Goal: Task Accomplishment & Management: Complete application form

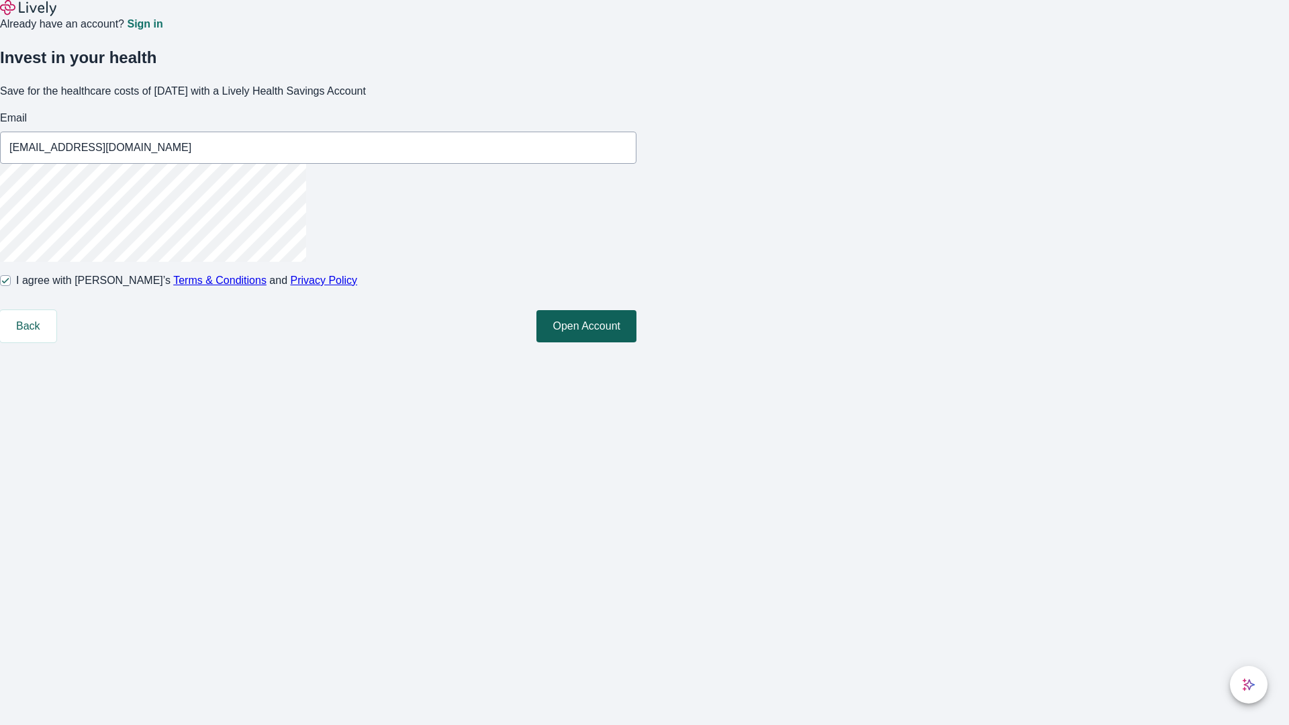
click at [637, 342] on button "Open Account" at bounding box center [587, 326] width 100 height 32
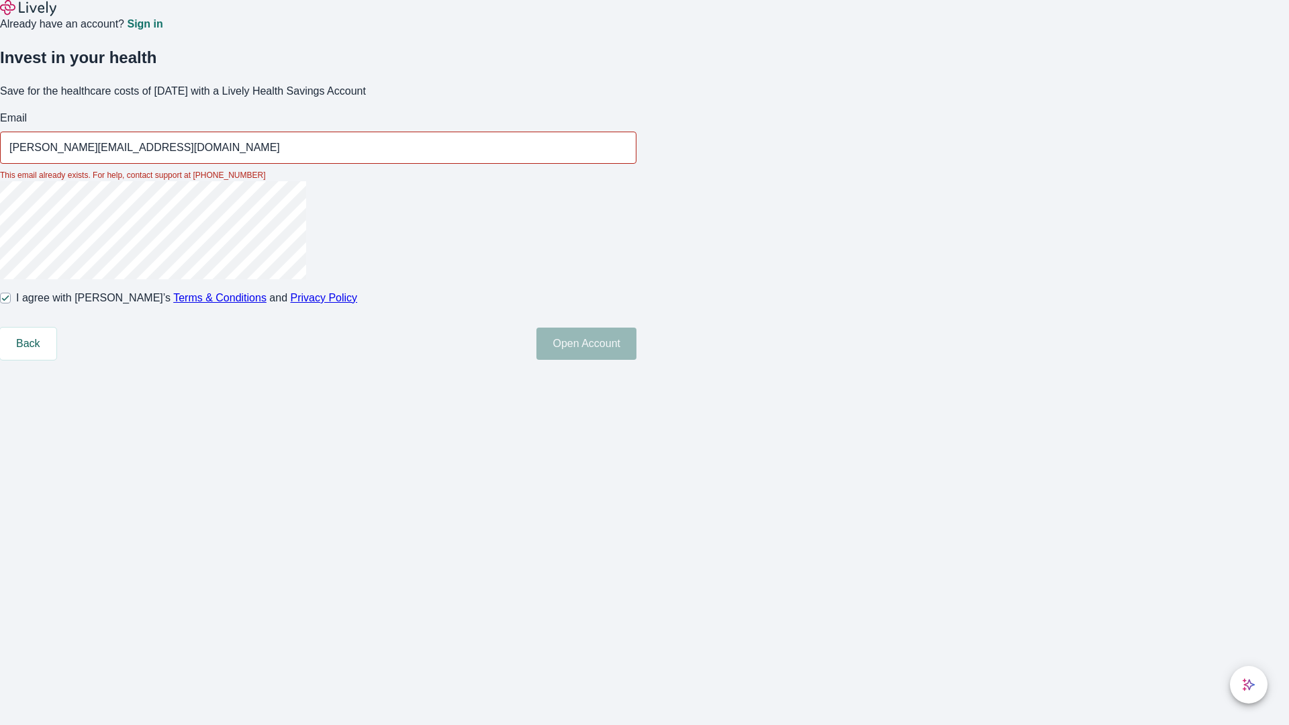
type input "[PERSON_NAME][EMAIL_ADDRESS][DOMAIN_NAME]"
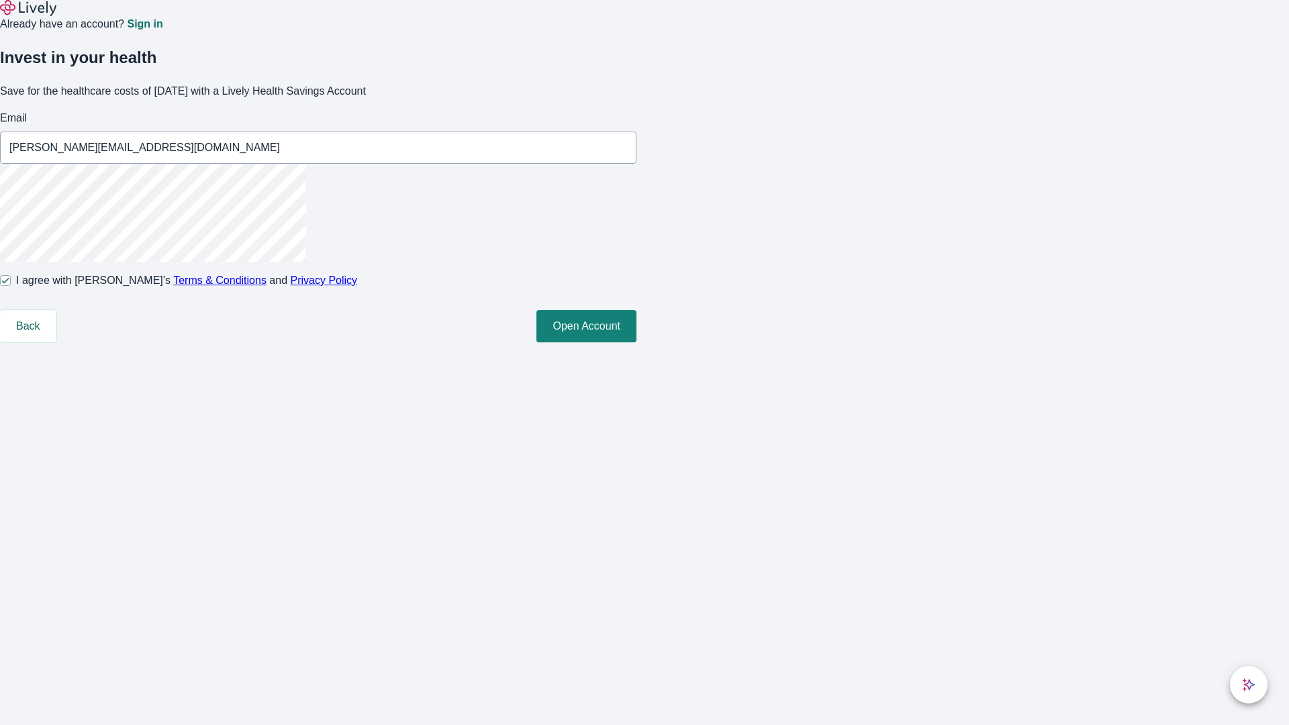
click at [11, 286] on input "I agree with Lively’s Terms & Conditions and Privacy Policy" at bounding box center [5, 280] width 11 height 11
checkbox input "false"
type input "[PERSON_NAME][EMAIL_ADDRESS][DOMAIN_NAME]"
click at [11, 286] on input "I agree with Lively’s Terms & Conditions and Privacy Policy" at bounding box center [5, 280] width 11 height 11
checkbox input "true"
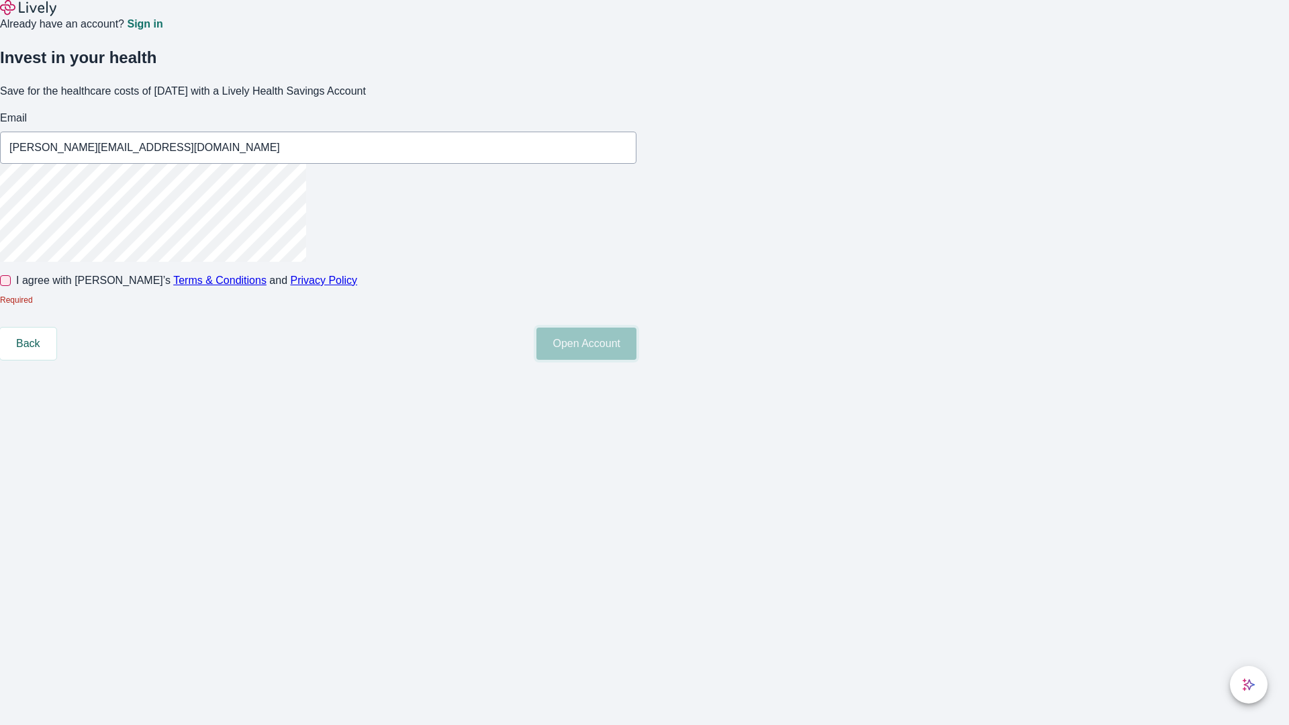
click at [637, 360] on button "Open Account" at bounding box center [587, 344] width 100 height 32
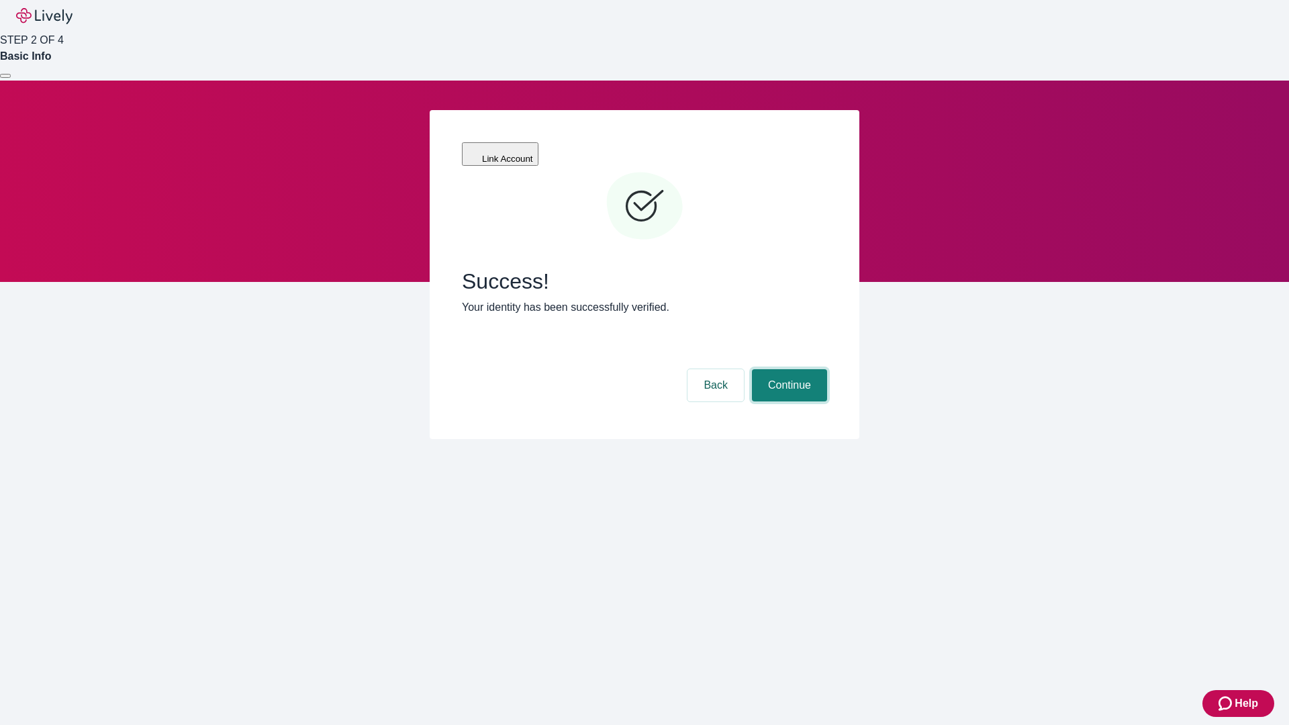
click at [788, 369] on button "Continue" at bounding box center [789, 385] width 75 height 32
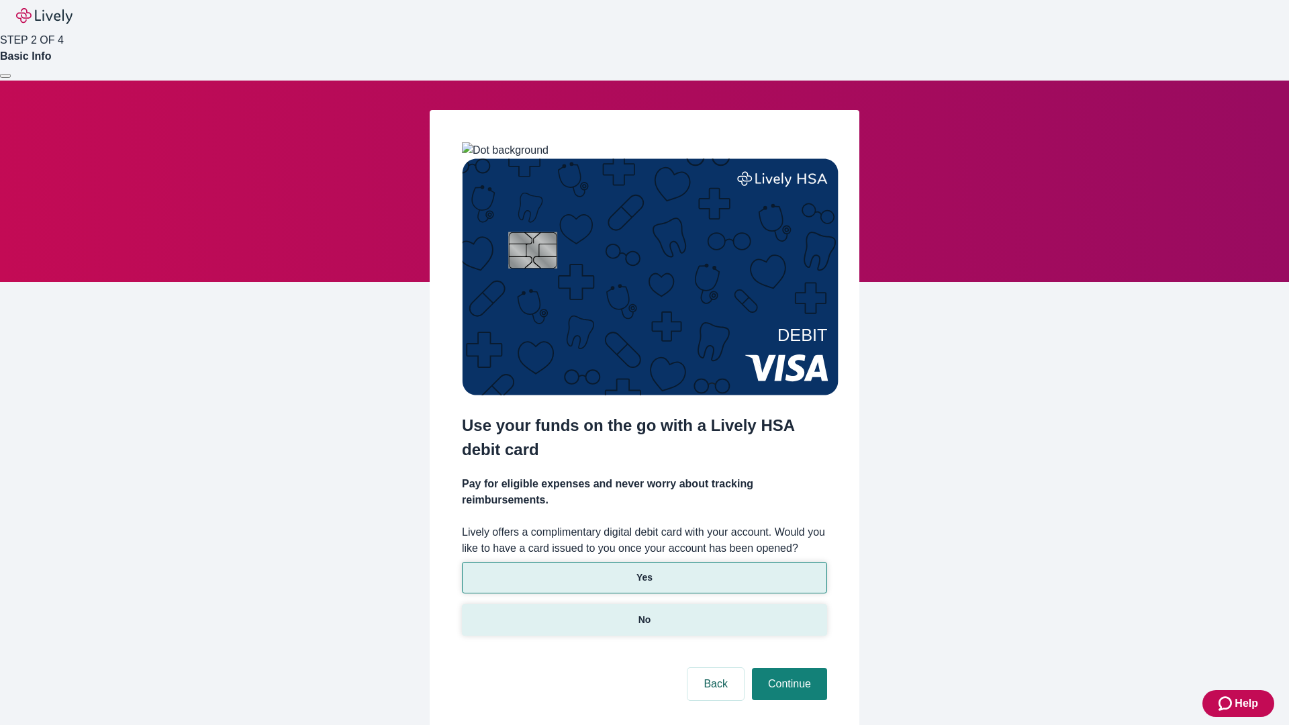
click at [644, 613] on p "No" at bounding box center [645, 620] width 13 height 14
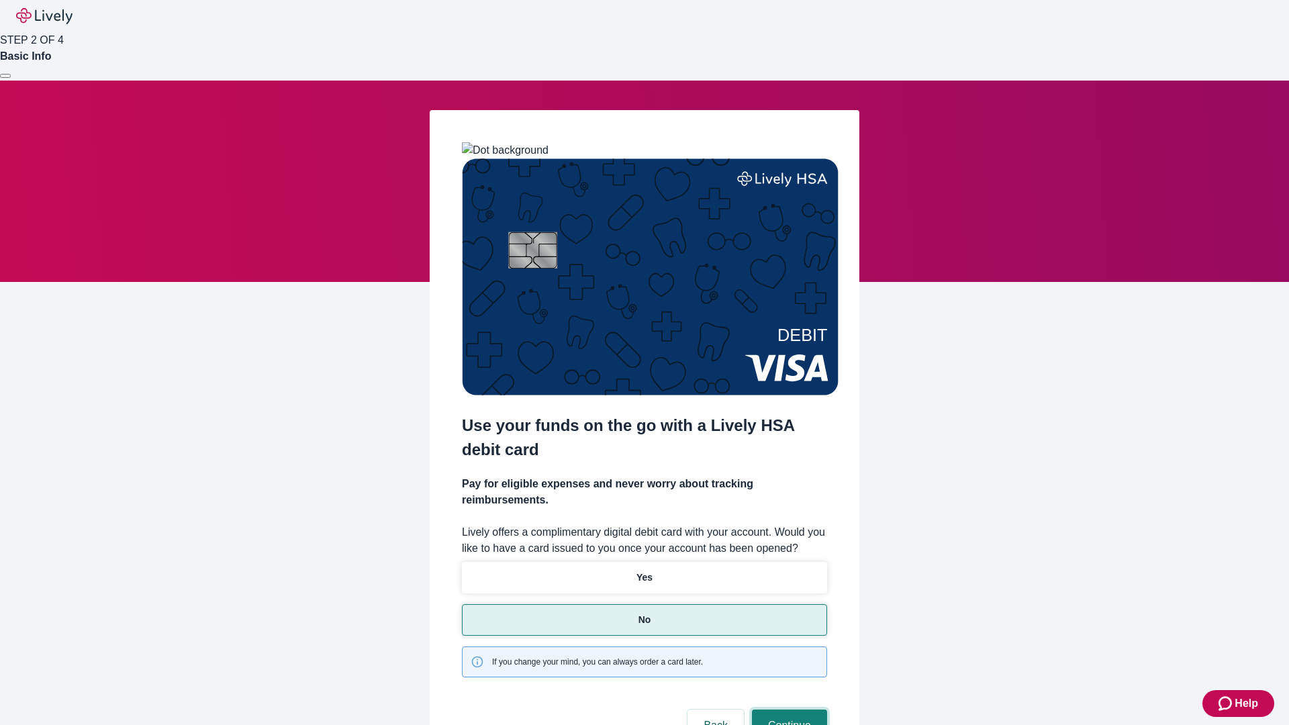
click at [788, 710] on button "Continue" at bounding box center [789, 726] width 75 height 32
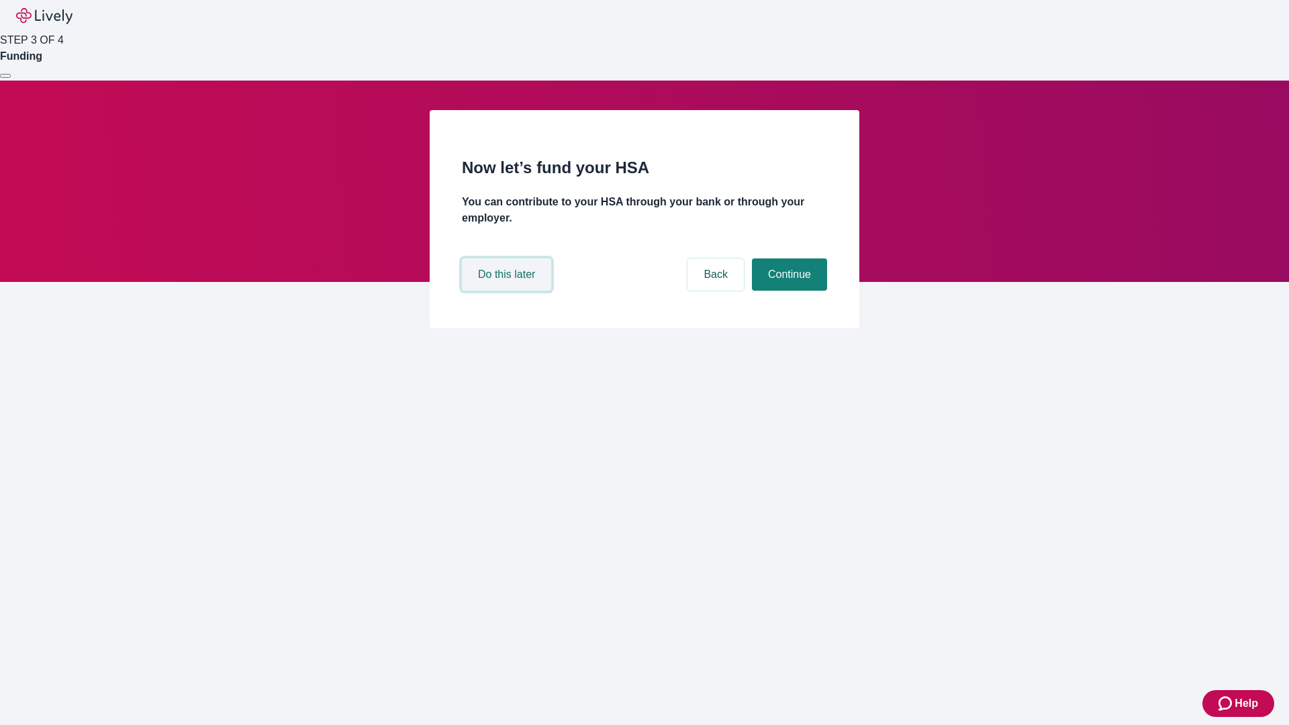
click at [508, 291] on button "Do this later" at bounding box center [506, 275] width 89 height 32
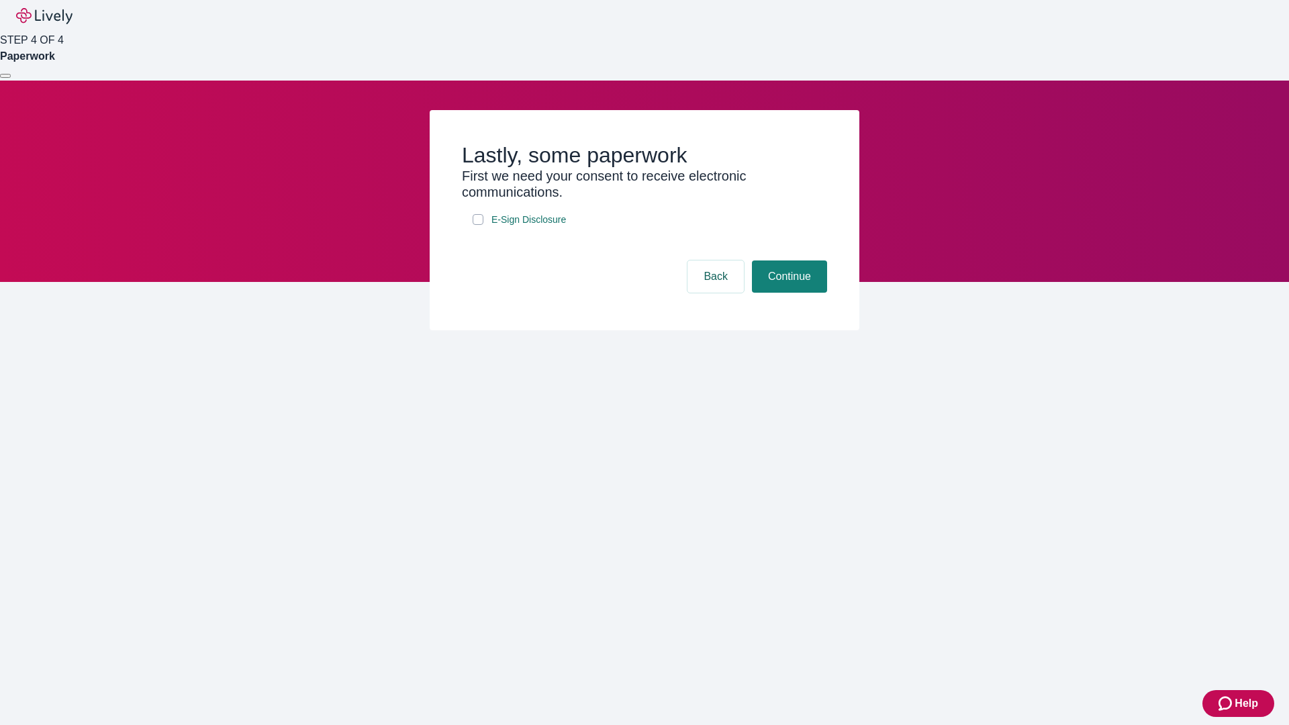
click at [478, 225] on input "E-Sign Disclosure" at bounding box center [478, 219] width 11 height 11
checkbox input "true"
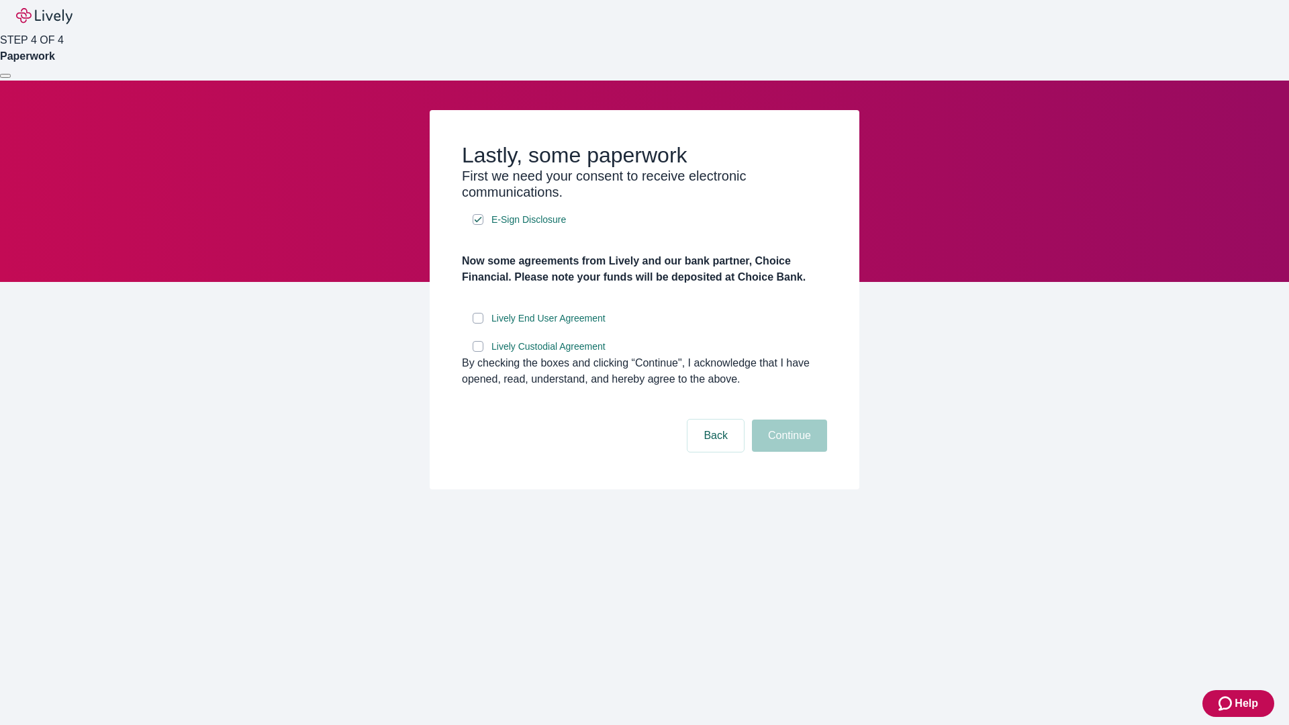
click at [478, 324] on input "Lively End User Agreement" at bounding box center [478, 318] width 11 height 11
checkbox input "true"
click at [478, 352] on input "Lively Custodial Agreement" at bounding box center [478, 346] width 11 height 11
checkbox input "true"
click at [788, 452] on button "Continue" at bounding box center [789, 436] width 75 height 32
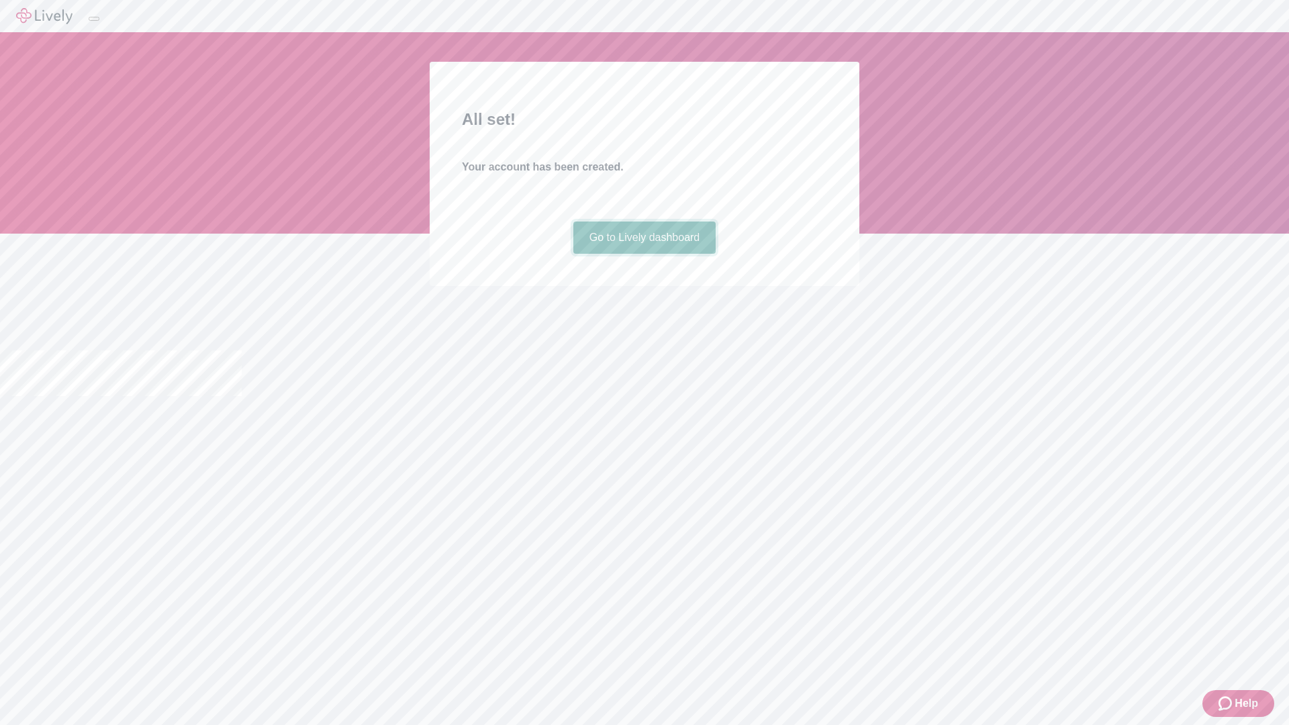
click at [644, 254] on link "Go to Lively dashboard" at bounding box center [645, 238] width 143 height 32
